Goal: Transaction & Acquisition: Purchase product/service

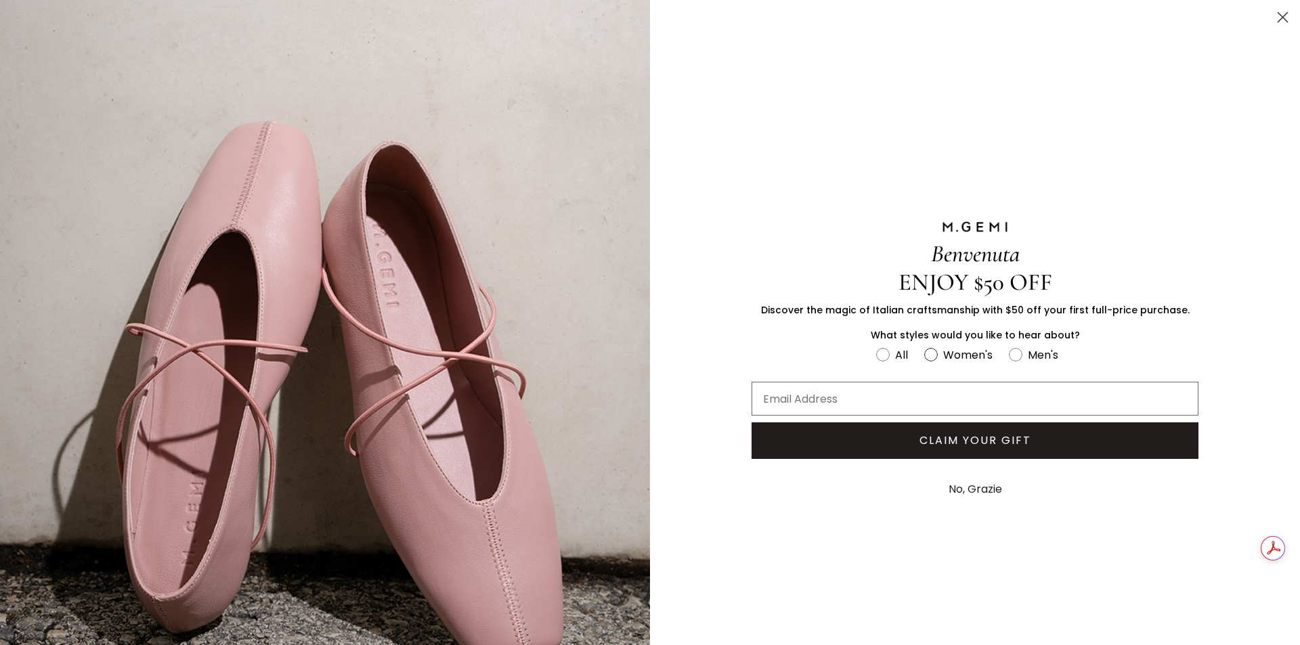
click at [927, 352] on circle "FULLSCREEN Form" at bounding box center [930, 354] width 13 height 13
click at [876, 346] on input "Women's" at bounding box center [875, 345] width 1 height 1
radio input "true"
click at [894, 395] on input "Email Address" at bounding box center [974, 399] width 447 height 34
type input "[EMAIL_ADDRESS][DOMAIN_NAME]"
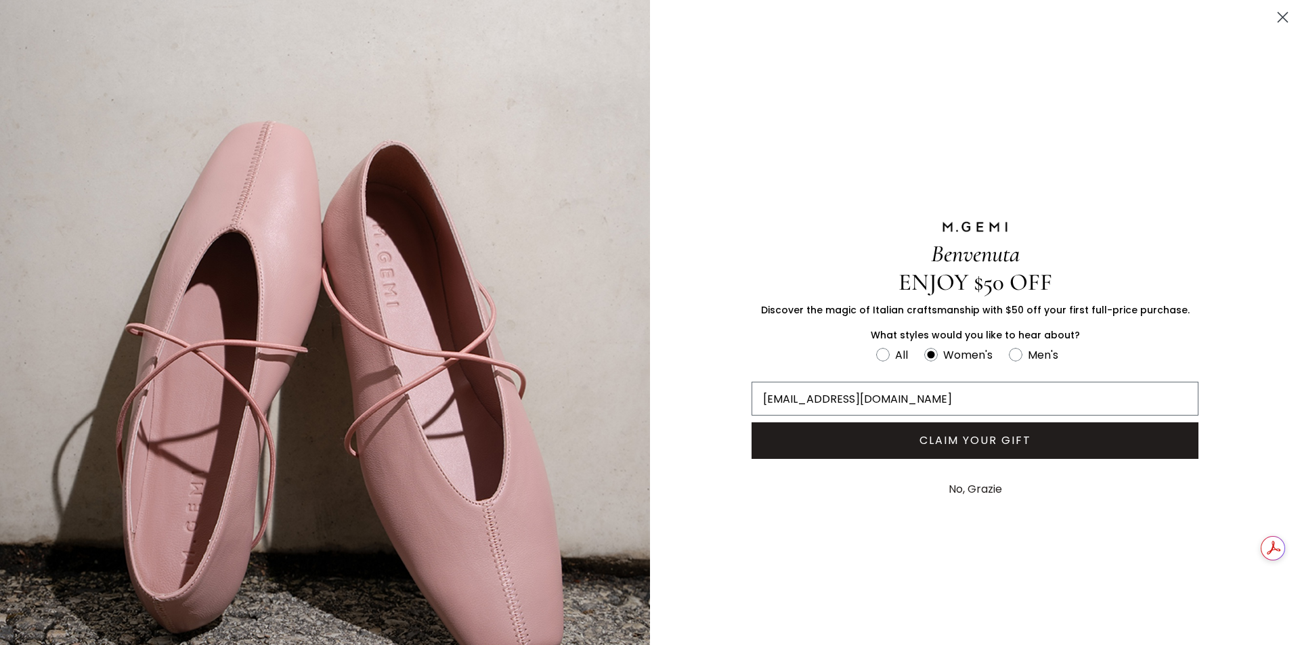
click at [977, 437] on button "CLAIM YOUR GIFT" at bounding box center [974, 440] width 447 height 37
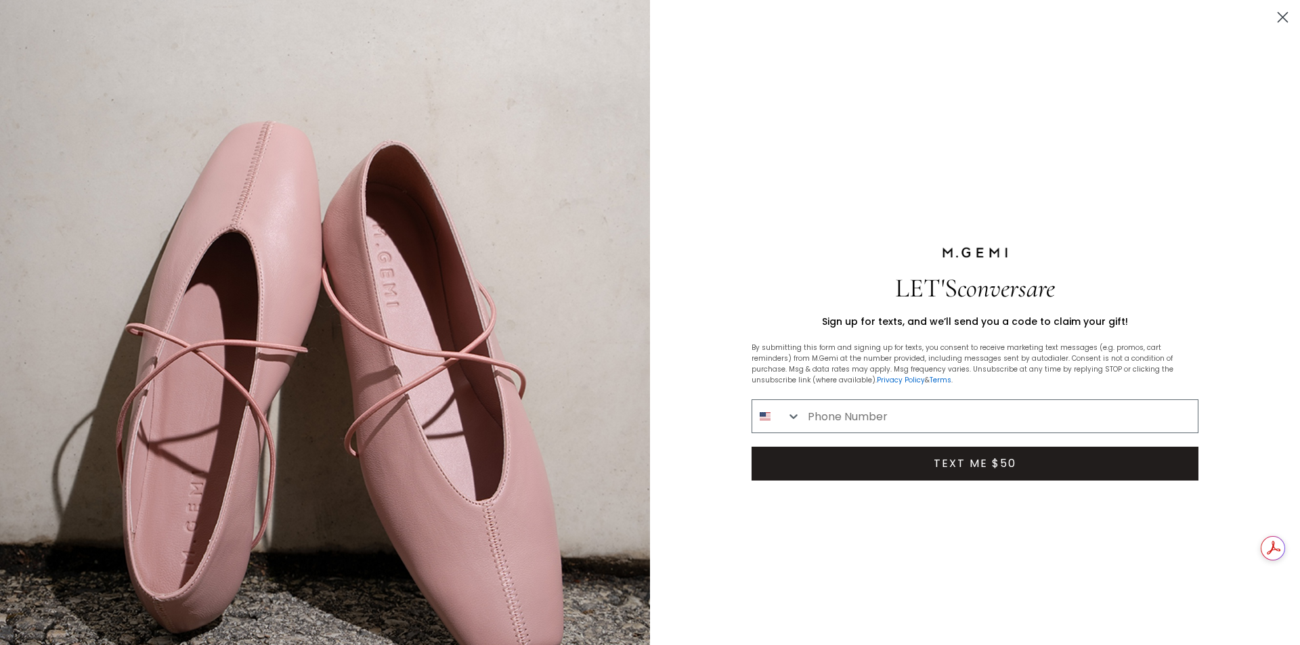
click at [1276, 25] on circle "Close dialog" at bounding box center [1282, 17] width 22 height 22
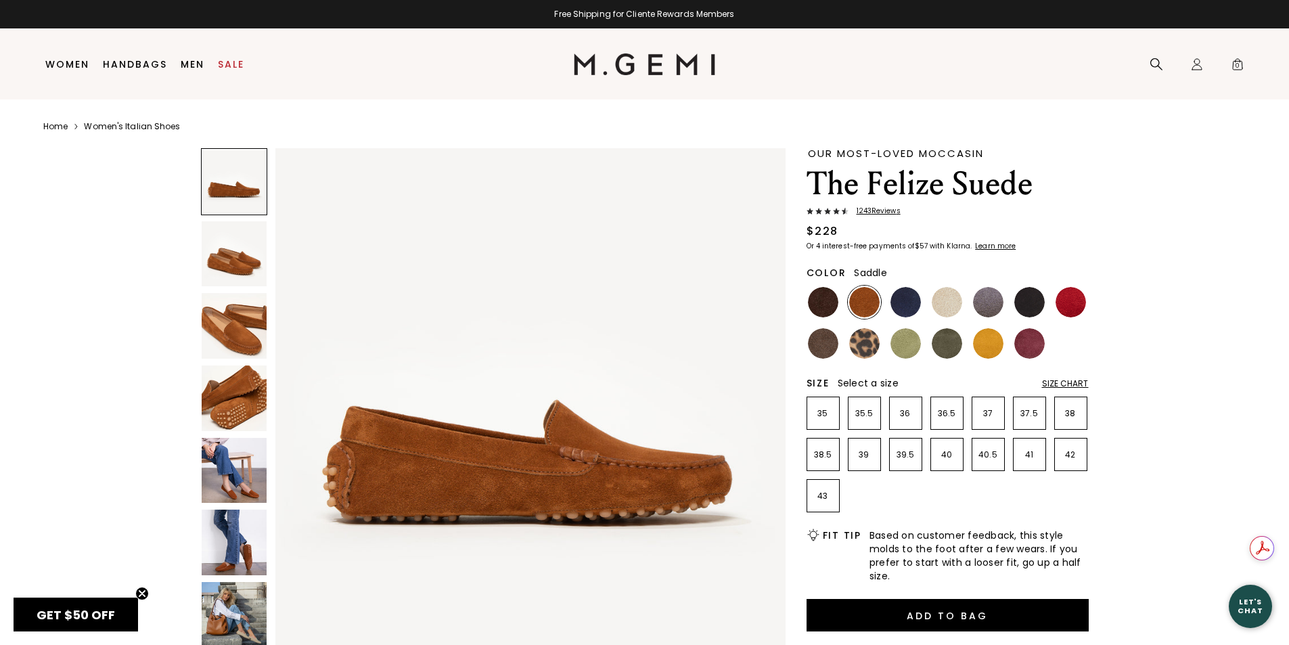
click at [238, 327] on img at bounding box center [235, 326] width 66 height 66
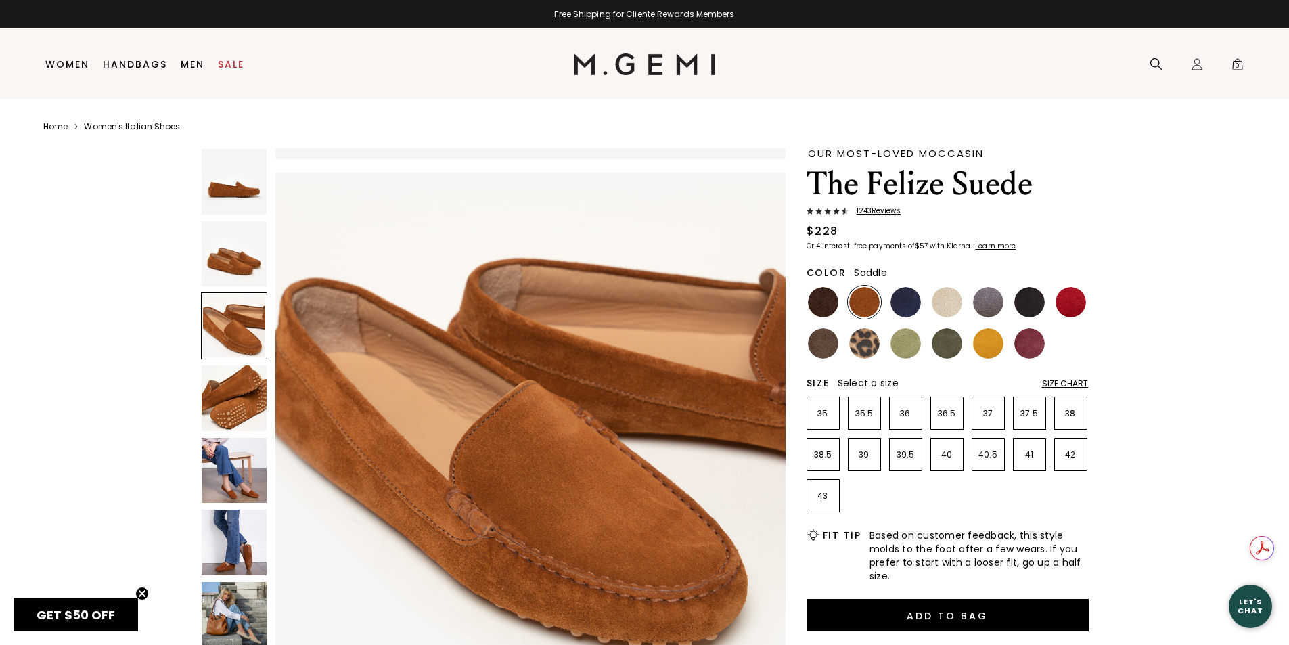
scroll to position [1027, 0]
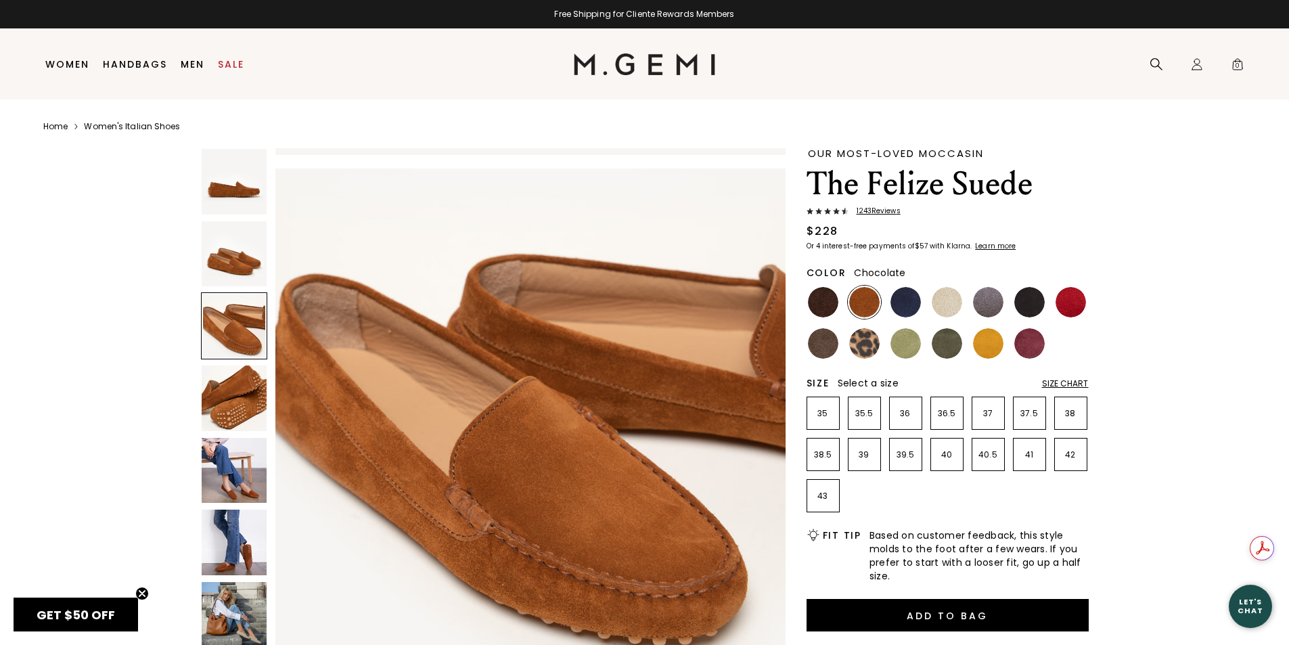
click at [829, 304] on img at bounding box center [823, 302] width 30 height 30
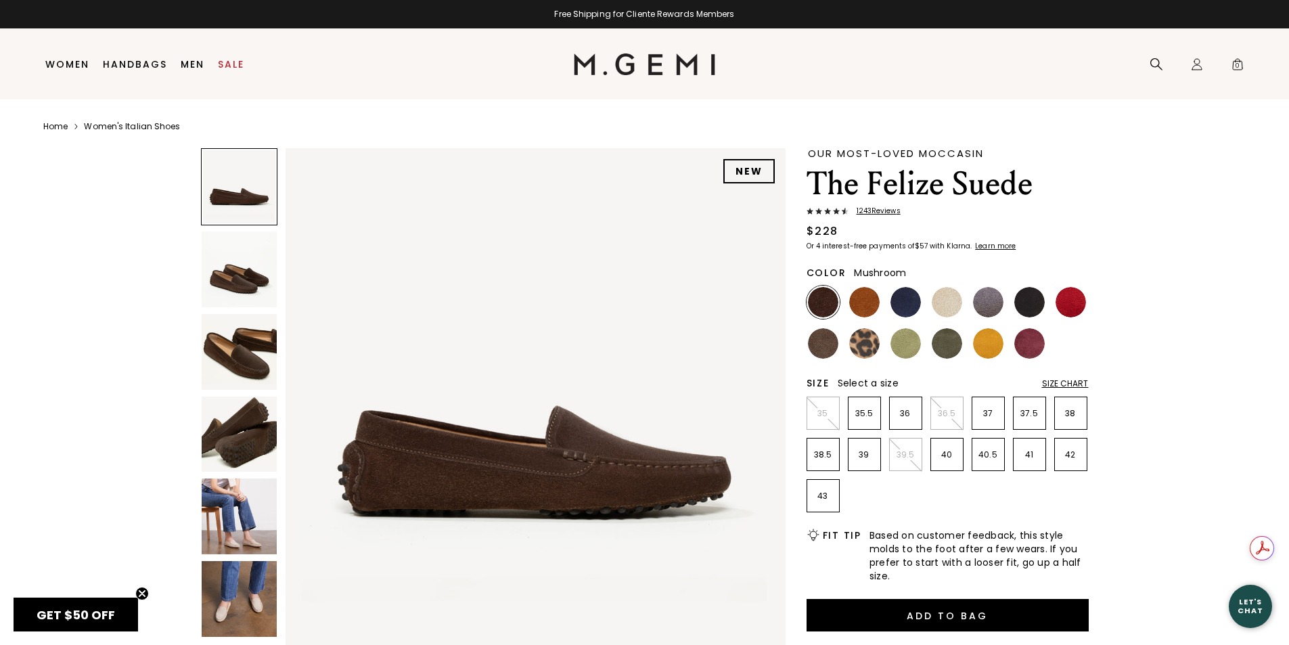
click at [831, 344] on img at bounding box center [823, 343] width 30 height 30
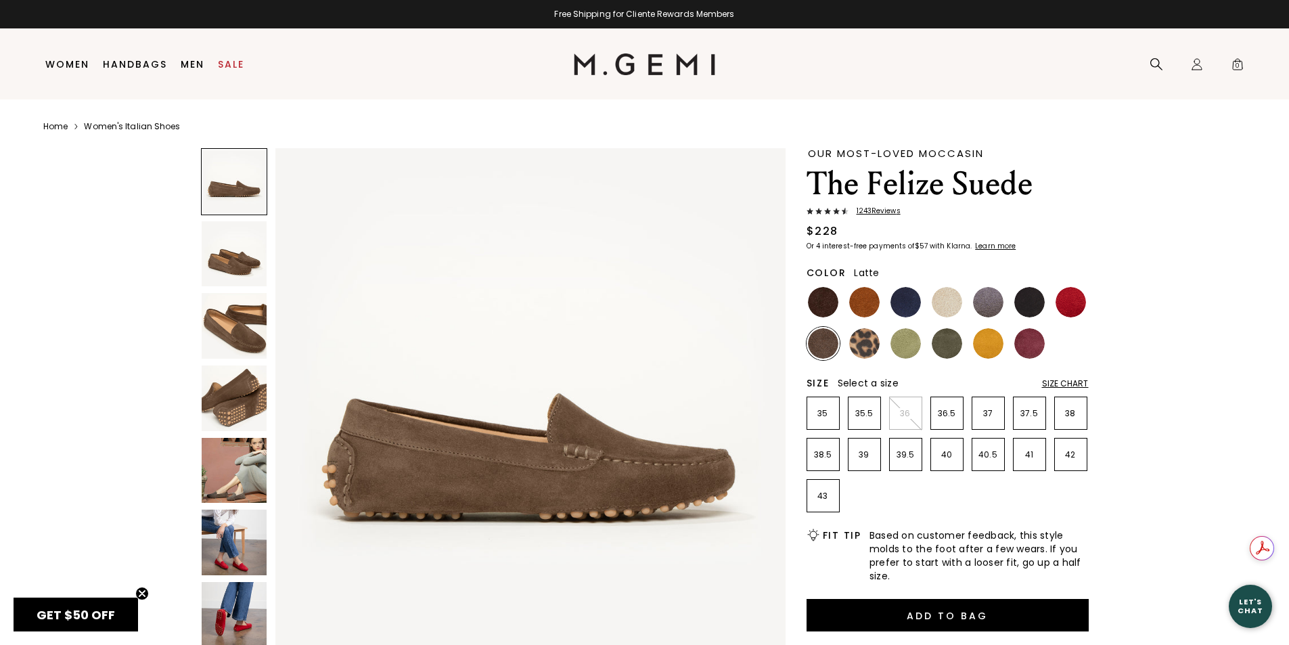
click at [959, 299] on img at bounding box center [947, 302] width 30 height 30
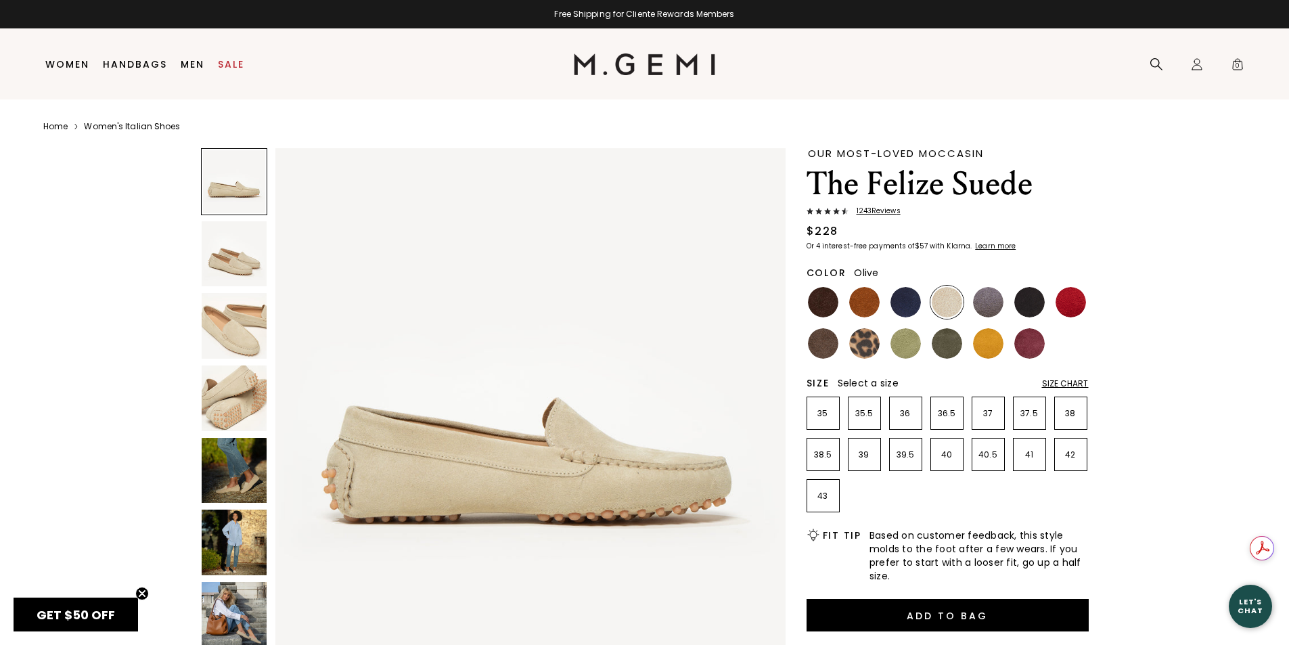
click at [950, 342] on img at bounding box center [947, 343] width 30 height 30
